Goal: Information Seeking & Learning: Learn about a topic

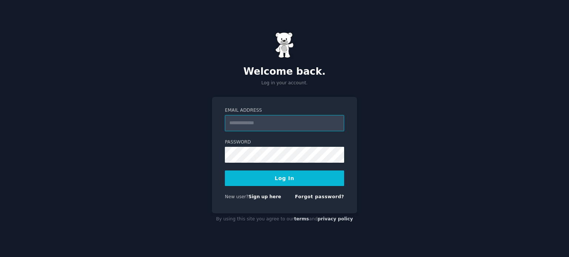
click at [280, 121] on input "Email Address" at bounding box center [284, 123] width 119 height 16
type input "**********"
click at [225, 171] on button "Log In" at bounding box center [284, 179] width 119 height 16
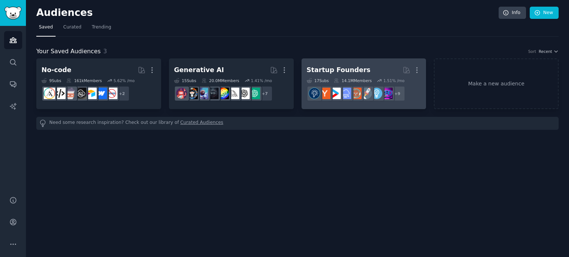
click at [340, 71] on div "Startup Founders" at bounding box center [339, 70] width 64 height 9
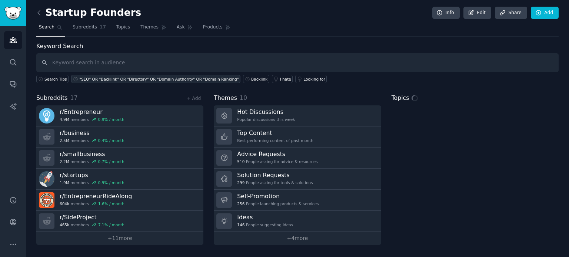
click at [144, 78] on div ""SEO" OR "Backlink" OR "Directory" OR "Domain Authority" OR "Domain Ranking"" at bounding box center [159, 79] width 160 height 5
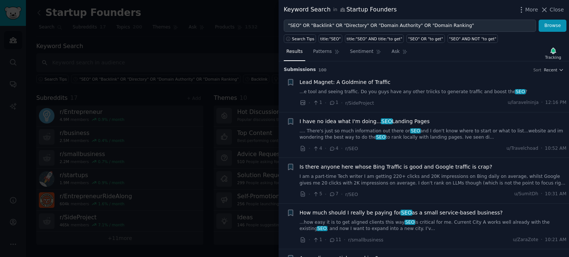
click at [396, 92] on link "...e tool and seeing traffic. Do you guys have any other triicks to generate tr…" at bounding box center [433, 92] width 267 height 7
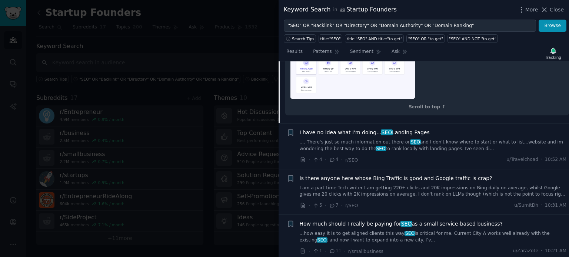
scroll to position [307, 0]
click at [410, 144] on span "SEO" at bounding box center [415, 141] width 11 height 5
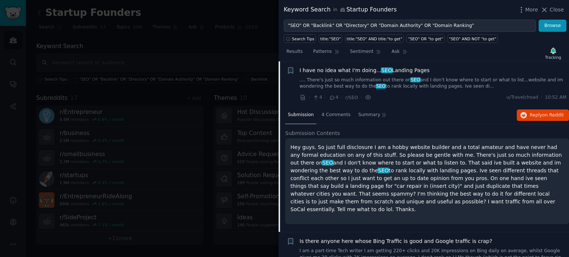
scroll to position [51, 0]
click at [541, 114] on span "Reply on Reddit" at bounding box center [546, 116] width 34 height 7
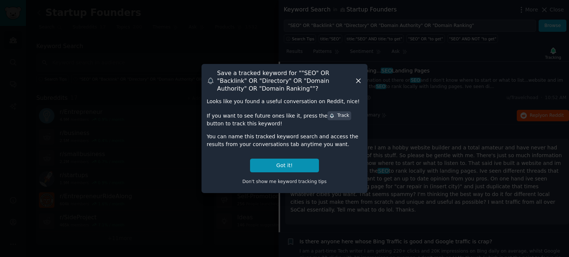
drag, startPoint x: 294, startPoint y: 166, endPoint x: 248, endPoint y: 164, distance: 46.0
click at [248, 164] on div "Got it! Don't show me keyword tracking tips" at bounding box center [285, 173] width 156 height 29
click at [280, 180] on span "Don't show me keyword tracking tips" at bounding box center [284, 181] width 84 height 5
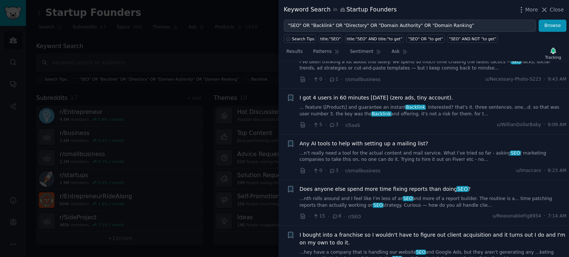
scroll to position [378, 0]
click at [391, 110] on div "I got 4 users in 60 minutes [DATE] (zero ads, tiny account). ... feature \[Prod…" at bounding box center [433, 111] width 267 height 35
click at [390, 109] on div "I got 4 users in 60 minutes [DATE] (zero ads, tiny account). ... feature \[Prod…" at bounding box center [433, 111] width 267 height 35
click at [388, 108] on link "... feature \[Product\] and guarantee an instant Backlink . Interested? that's …" at bounding box center [433, 110] width 267 height 13
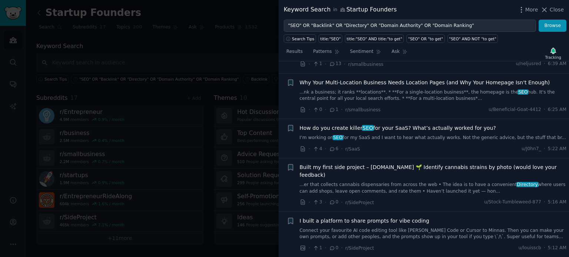
scroll to position [757, 0]
click at [392, 135] on link "I’m working on SEO for my SaaS and I want to hear what actually works. Not the …" at bounding box center [433, 138] width 267 height 7
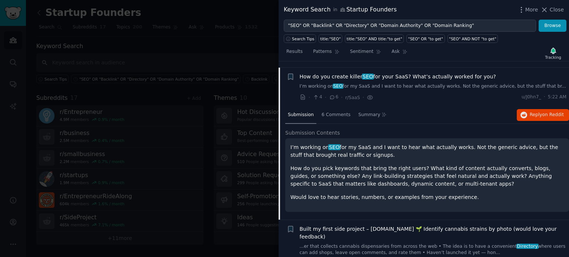
scroll to position [515, 0]
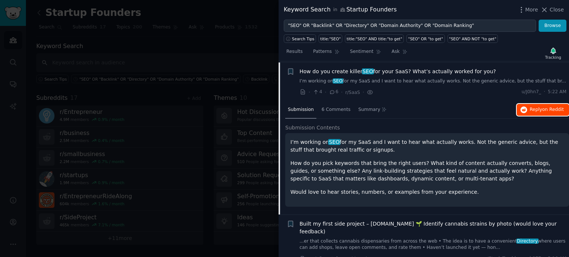
click at [538, 109] on span "Reply on Reddit" at bounding box center [546, 110] width 34 height 7
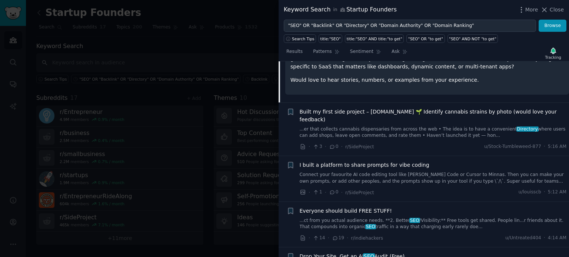
scroll to position [631, 0]
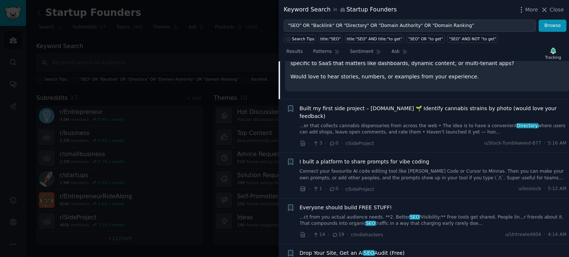
click at [409, 123] on link "...er that collects cannabis dispensaries from across the web • The idea is to …" at bounding box center [433, 129] width 267 height 13
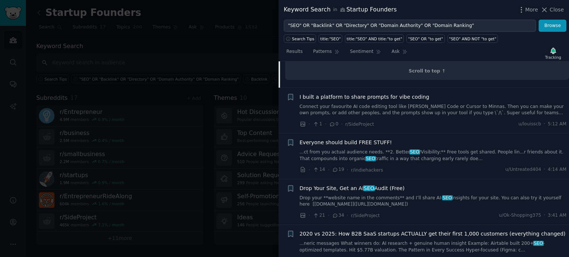
scroll to position [773, 0]
click at [404, 195] on link "Drop your **website name in the comments** and I’ll share AI- SEO insights for …" at bounding box center [433, 201] width 267 height 13
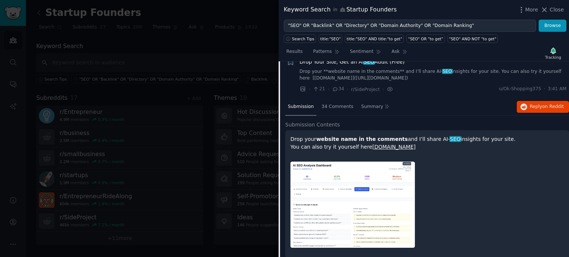
scroll to position [691, 0]
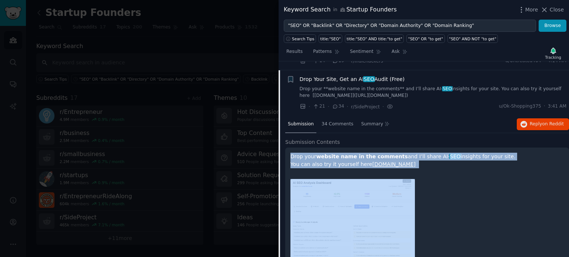
drag, startPoint x: 364, startPoint y: 177, endPoint x: 446, endPoint y: 131, distance: 94.2
click at [446, 138] on div "Submission Contents Drop your website name in the comments and I’ll share AI- S…" at bounding box center [427, 206] width 284 height 137
click at [547, 118] on button "Reply on Reddit" at bounding box center [543, 124] width 52 height 12
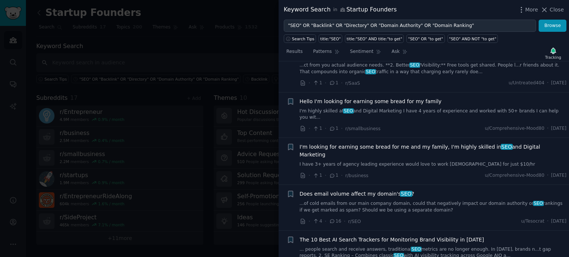
scroll to position [2016, 0]
